Goal: Task Accomplishment & Management: Manage account settings

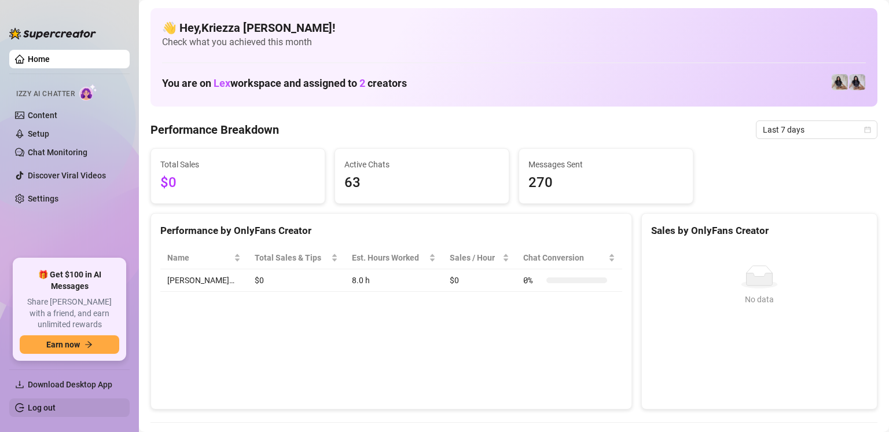
click at [46, 412] on link "Log out" at bounding box center [42, 407] width 28 height 9
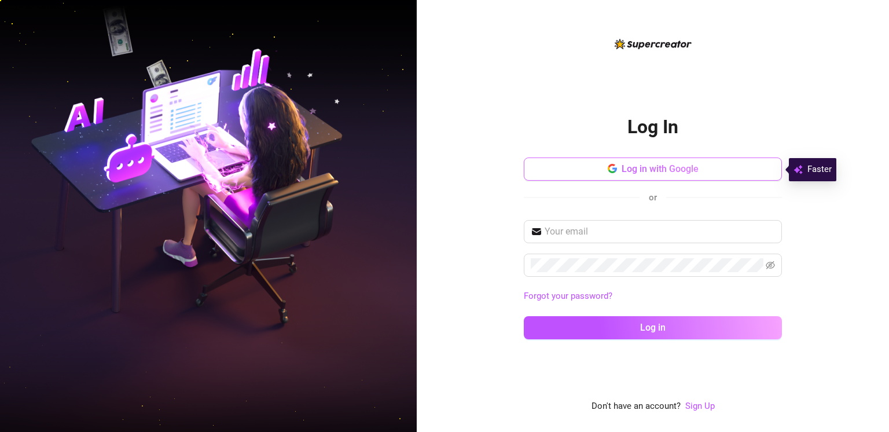
click at [617, 162] on button "Log in with Google" at bounding box center [653, 168] width 258 height 23
click at [638, 174] on span "Log in with Google" at bounding box center [659, 168] width 77 height 11
click at [627, 166] on span "Log in with Google" at bounding box center [659, 168] width 77 height 11
